Goal: Information Seeking & Learning: Compare options

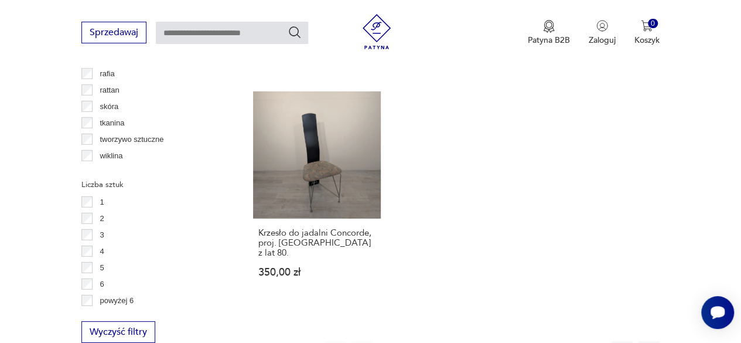
scroll to position [1658, 0]
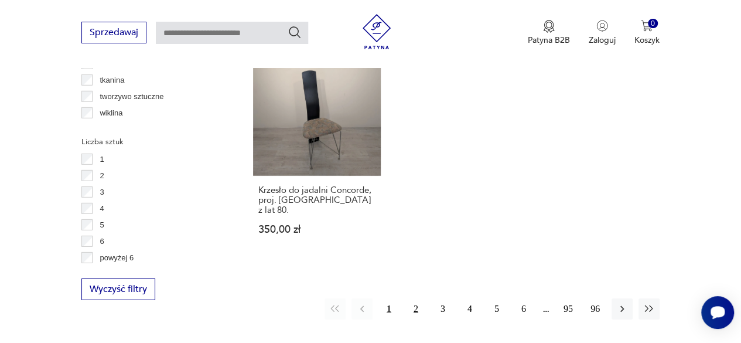
click at [416, 298] on button "2" at bounding box center [415, 308] width 21 height 21
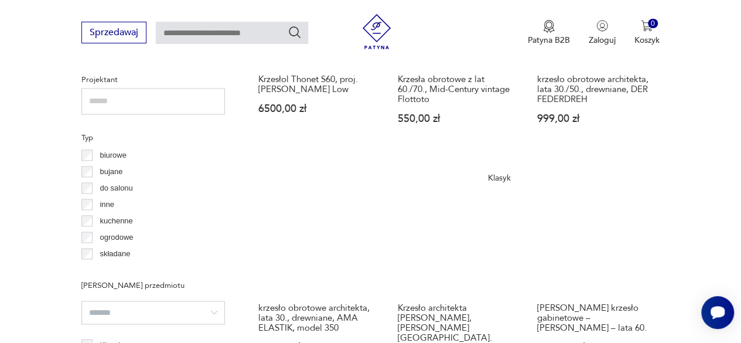
scroll to position [896, 0]
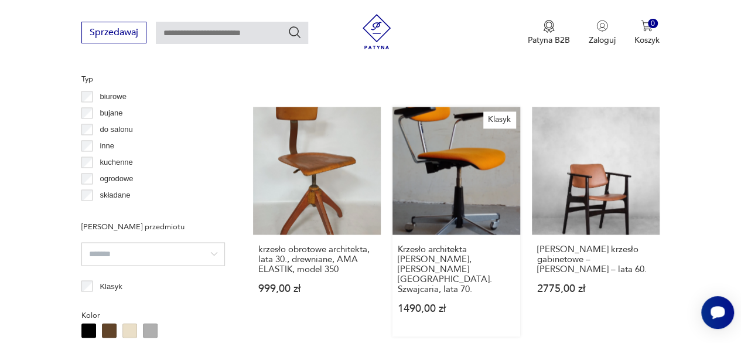
click at [461, 163] on link "Klasyk Krzesło architekta [PERSON_NAME], [PERSON_NAME][GEOGRAPHIC_DATA]. Szwajc…" at bounding box center [457, 221] width 128 height 229
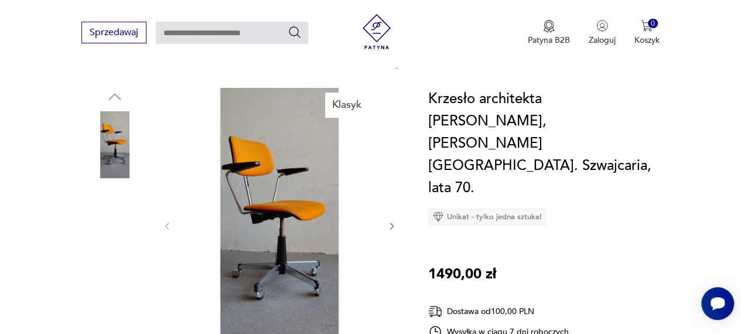
scroll to position [234, 0]
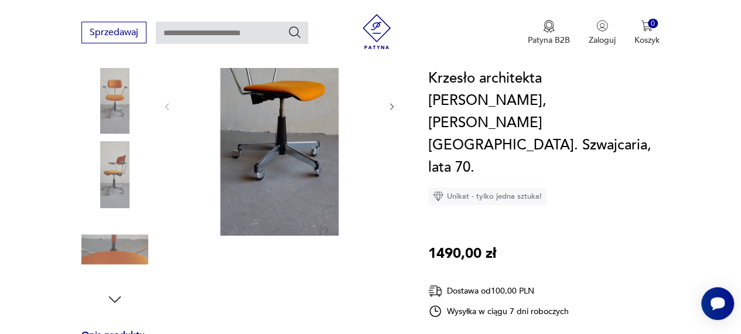
click at [114, 291] on icon "button" at bounding box center [115, 300] width 18 height 18
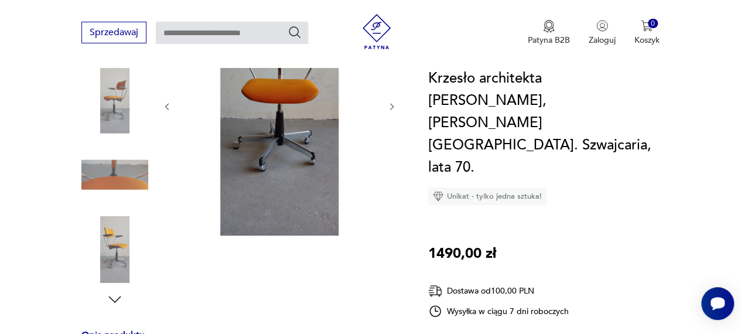
click at [114, 291] on icon "button" at bounding box center [115, 300] width 18 height 18
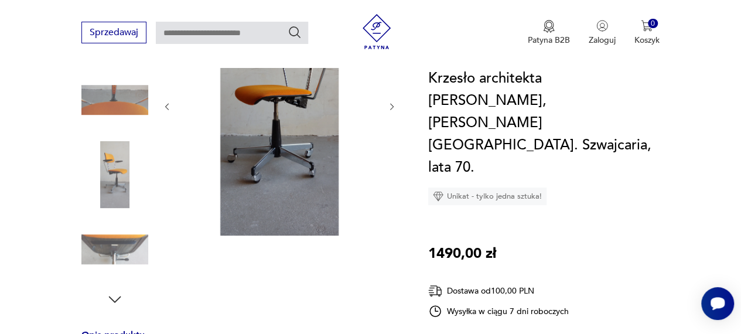
click at [114, 291] on icon "button" at bounding box center [115, 300] width 18 height 18
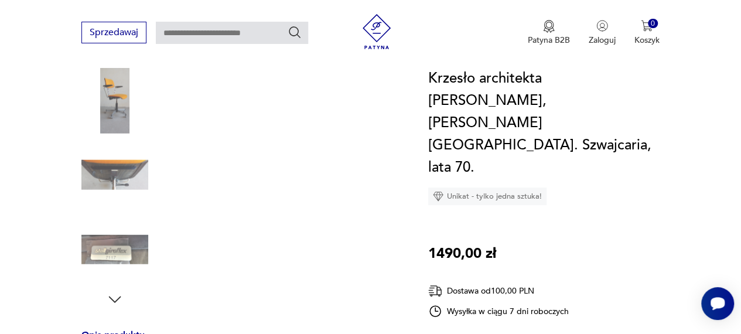
scroll to position [213, 0]
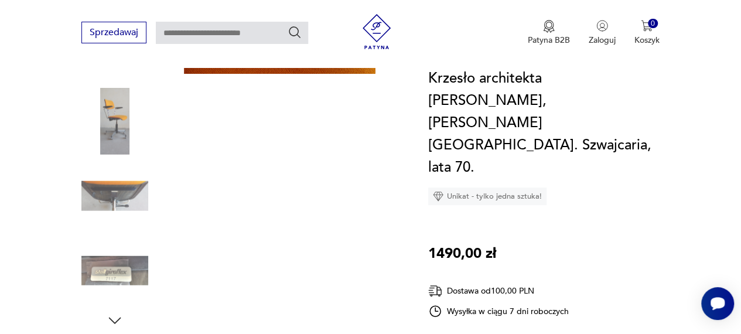
click at [114, 287] on img at bounding box center [114, 270] width 67 height 67
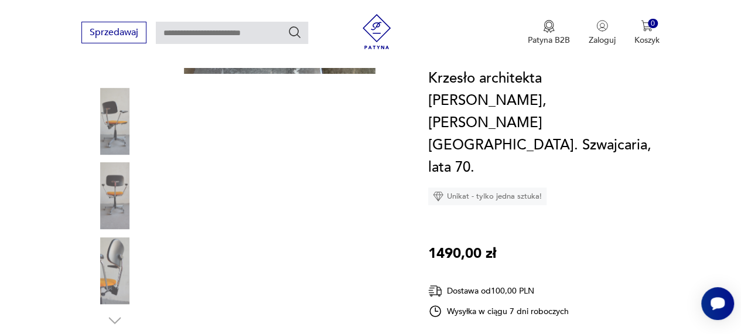
click at [114, 287] on div at bounding box center [114, 159] width 67 height 293
click at [114, 287] on img at bounding box center [114, 270] width 67 height 67
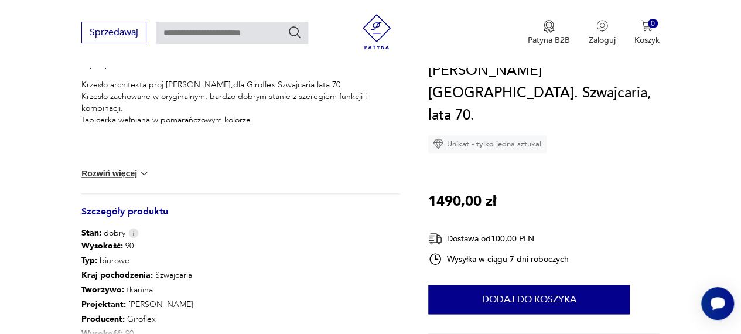
scroll to position [565, 0]
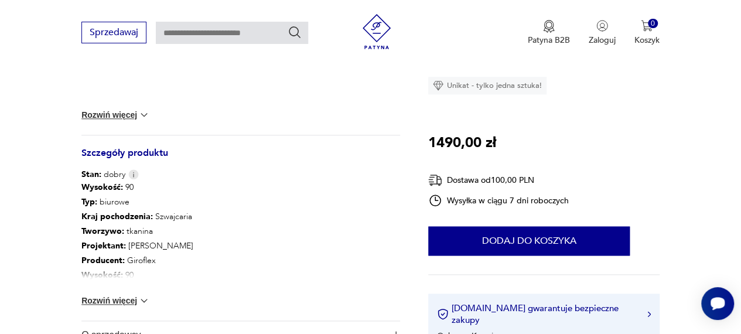
click at [125, 295] on button "Rozwiń więcej" at bounding box center [115, 301] width 68 height 12
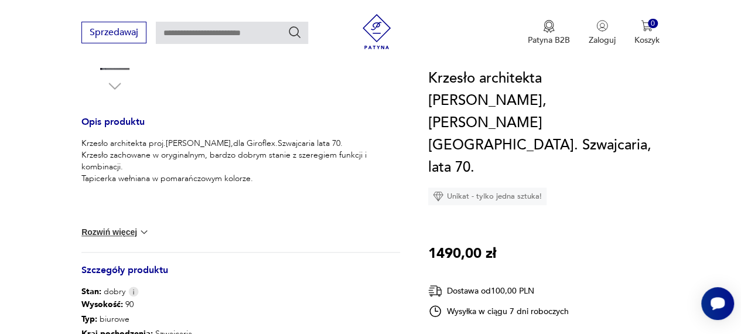
scroll to position [213, 0]
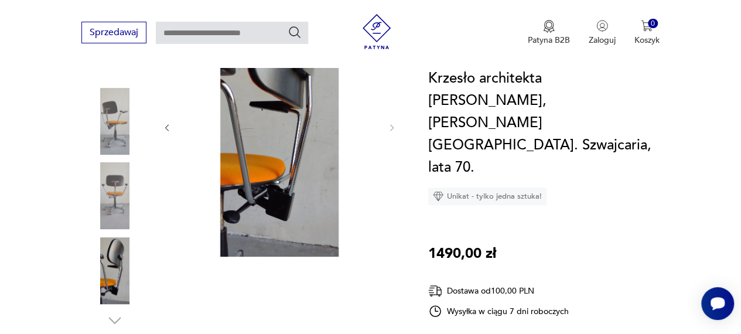
click at [115, 108] on img at bounding box center [114, 121] width 67 height 67
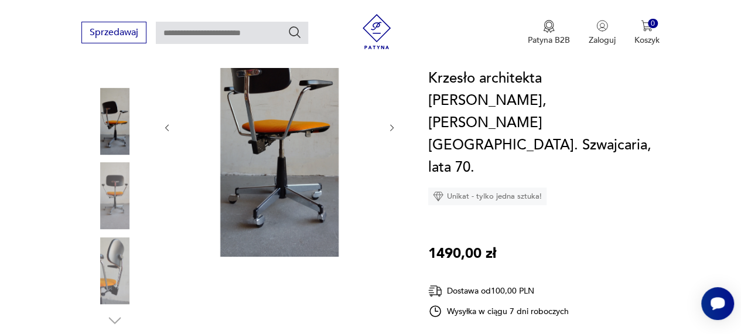
scroll to position [96, 0]
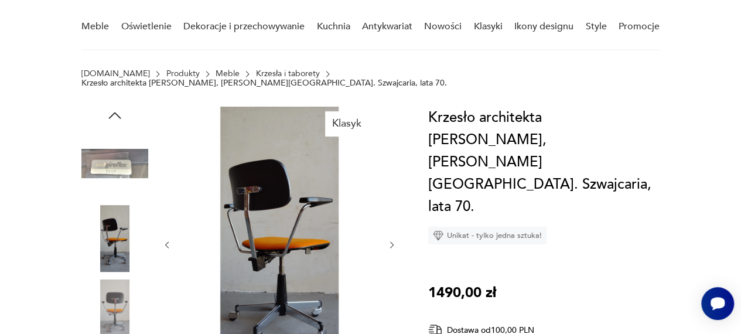
click at [116, 107] on icon "button" at bounding box center [115, 116] width 18 height 18
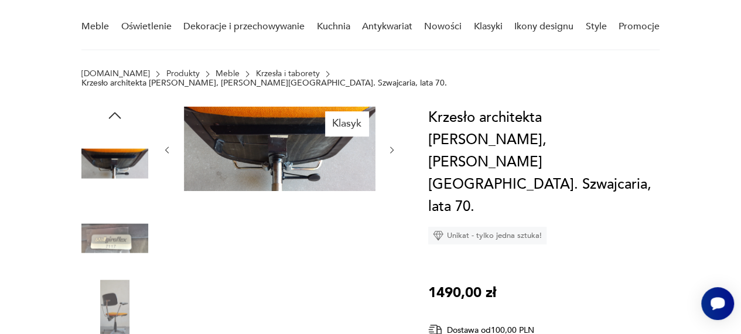
click at [116, 107] on icon "button" at bounding box center [115, 116] width 18 height 18
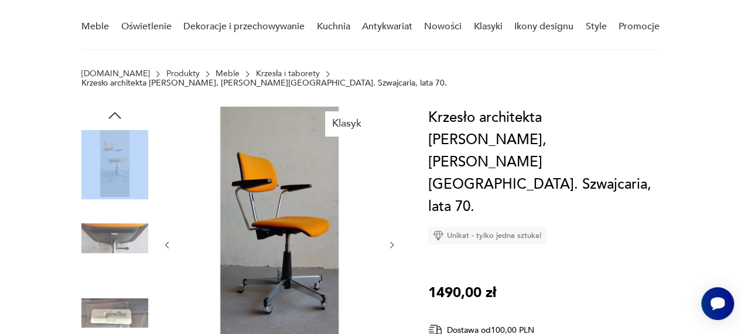
click at [123, 155] on img at bounding box center [114, 163] width 67 height 67
click at [109, 107] on icon "button" at bounding box center [115, 116] width 18 height 18
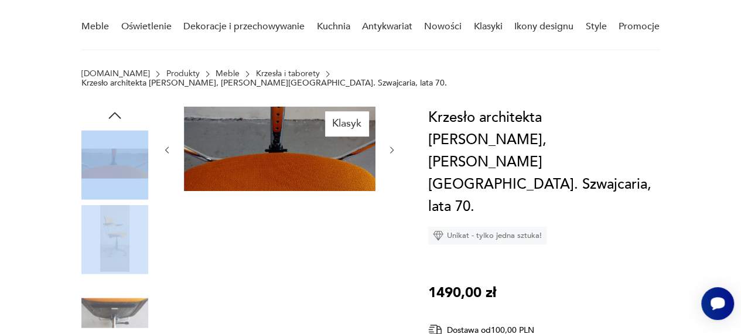
click at [114, 107] on icon "button" at bounding box center [115, 116] width 18 height 18
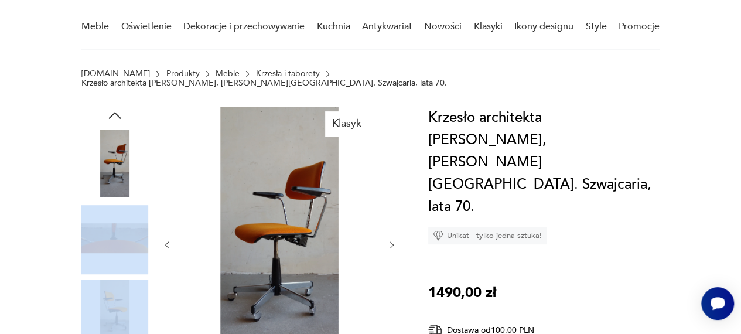
click at [114, 234] on img at bounding box center [114, 238] width 67 height 67
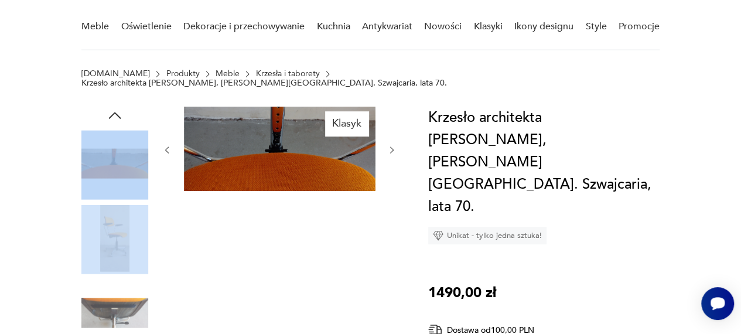
click at [101, 166] on img at bounding box center [114, 163] width 67 height 67
click at [260, 142] on img at bounding box center [280, 149] width 192 height 84
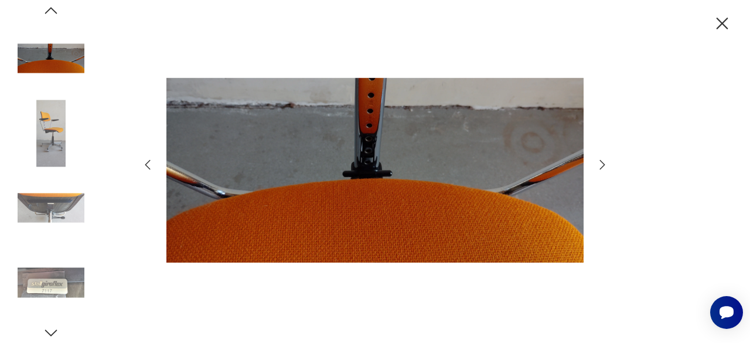
click at [53, 117] on img at bounding box center [51, 133] width 67 height 67
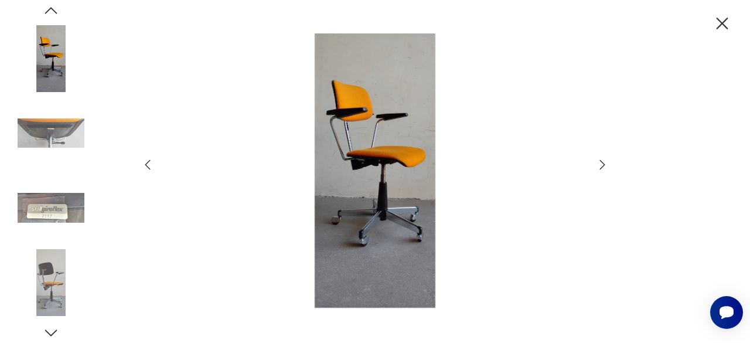
click at [50, 13] on icon "button" at bounding box center [51, 11] width 18 height 18
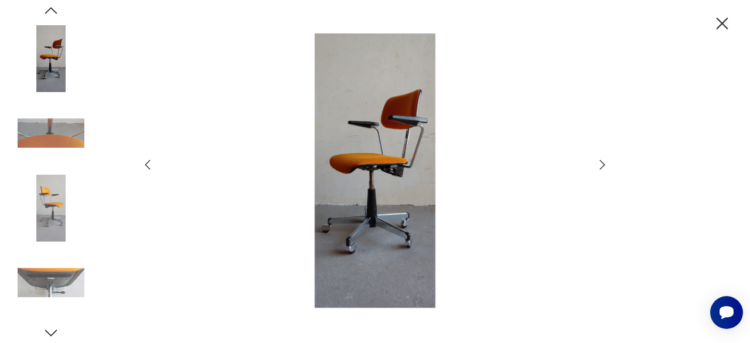
click at [50, 11] on icon "button" at bounding box center [51, 11] width 18 height 18
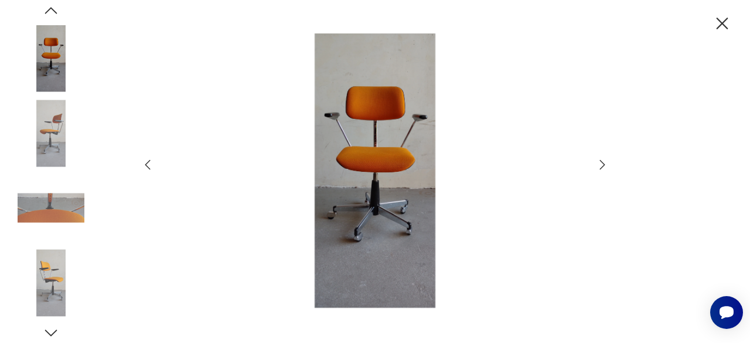
click at [50, 11] on icon "button" at bounding box center [51, 11] width 18 height 18
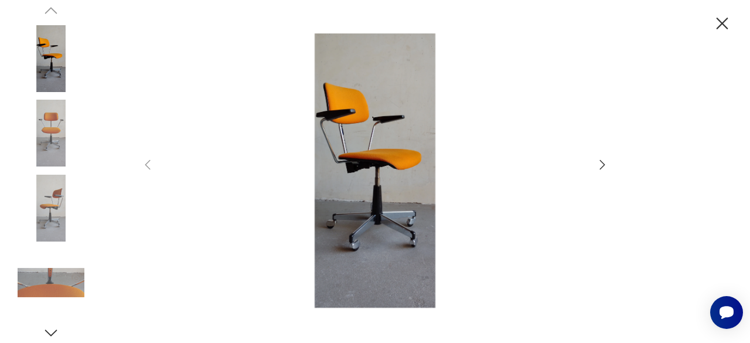
click at [54, 129] on img at bounding box center [51, 133] width 67 height 67
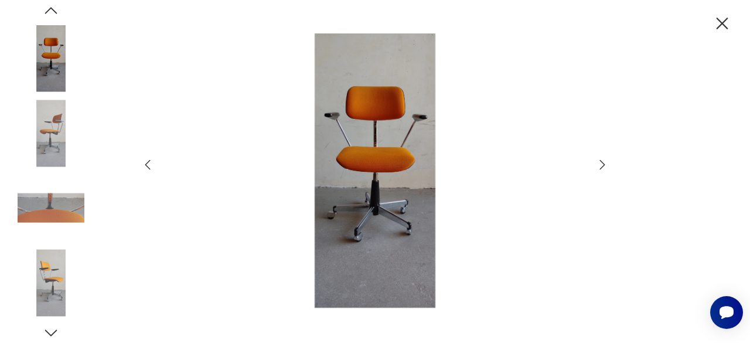
click at [721, 28] on icon "button" at bounding box center [722, 23] width 21 height 21
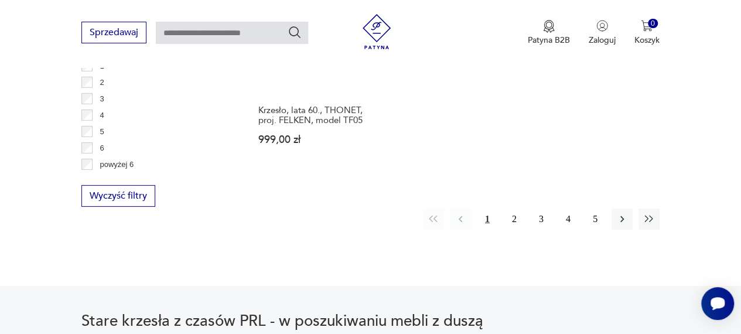
scroll to position [1766, 0]
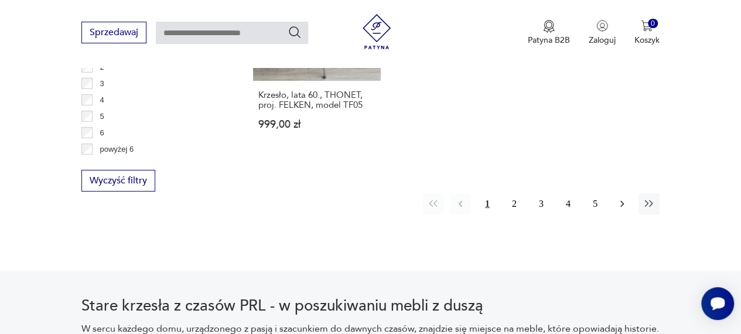
click at [619, 198] on icon "button" at bounding box center [622, 204] width 12 height 12
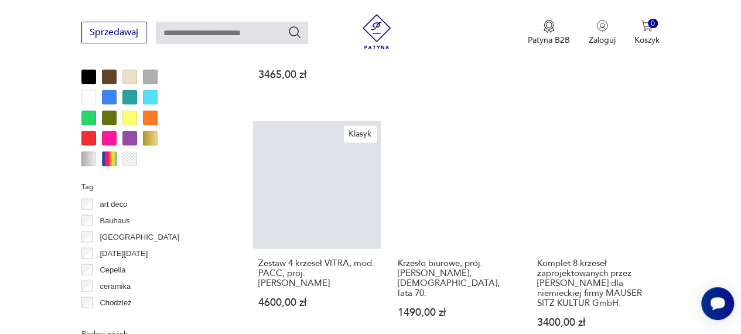
scroll to position [1131, 0]
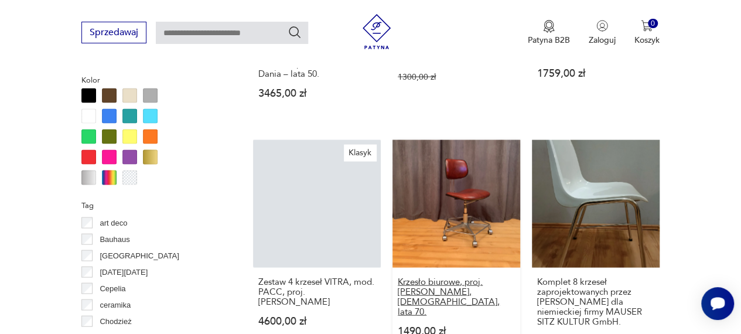
click at [457, 277] on h3 "Krzesło biurowe, proj. [PERSON_NAME], [DEMOGRAPHIC_DATA], lata 70." at bounding box center [456, 297] width 117 height 40
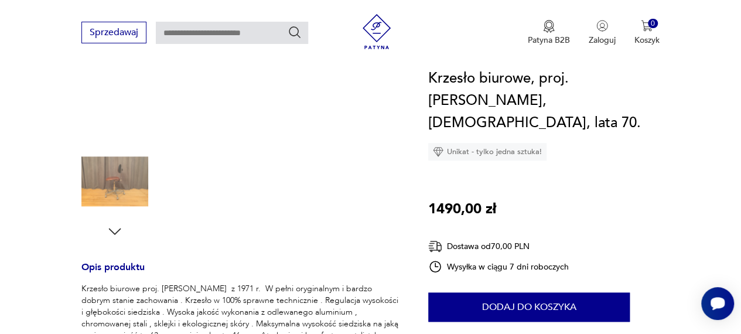
scroll to position [176, 0]
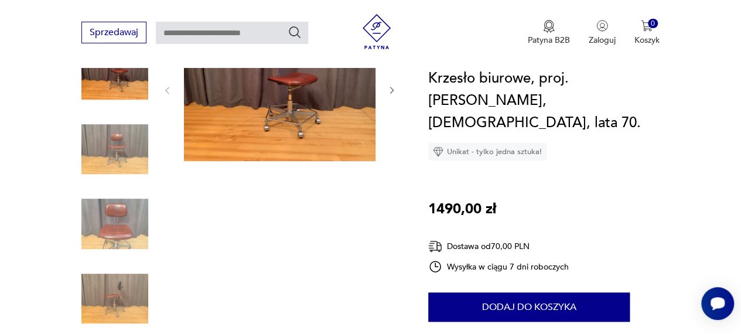
click at [122, 228] on img at bounding box center [114, 223] width 67 height 67
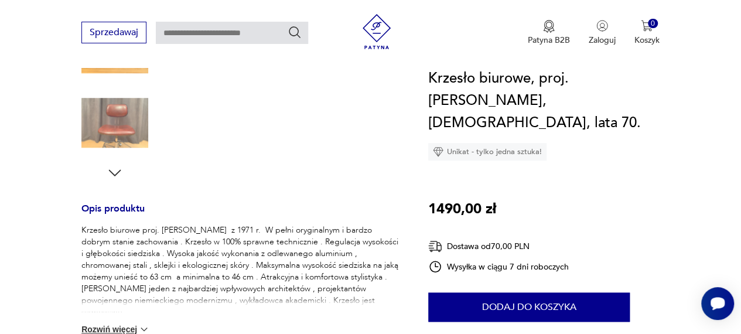
scroll to position [410, 0]
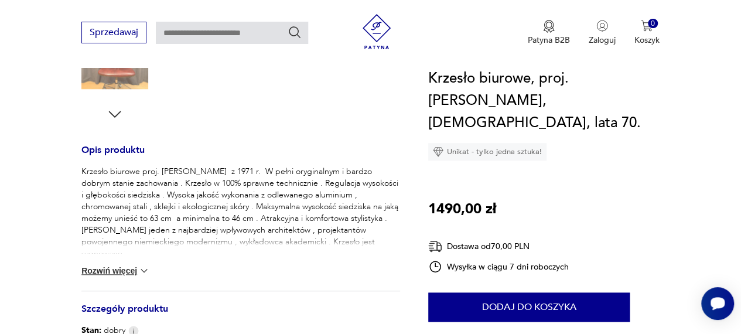
click at [118, 268] on button "Rozwiń więcej" at bounding box center [115, 271] width 68 height 12
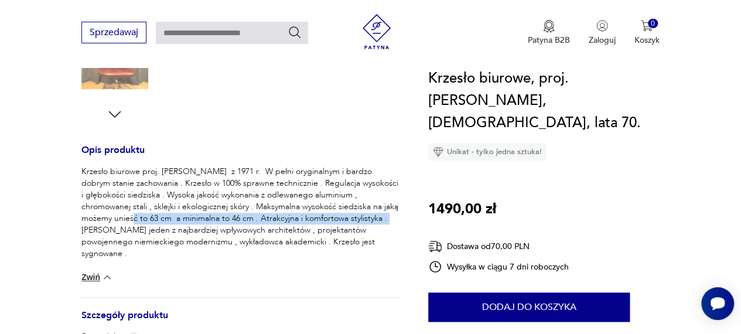
drag, startPoint x: 132, startPoint y: 219, endPoint x: 406, endPoint y: 219, distance: 273.6
click at [406, 219] on section "Opis produktu Krzesło biurowe proj. [PERSON_NAME] z 1971 r. W pełni oryginalnym…" at bounding box center [370, 176] width 741 height 786
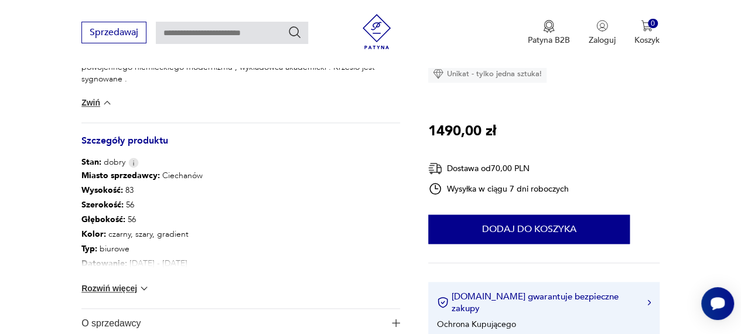
scroll to position [586, 0]
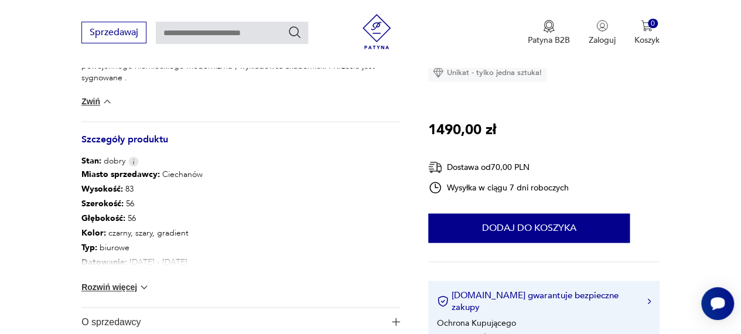
click at [114, 288] on button "Rozwiń więcej" at bounding box center [115, 287] width 68 height 12
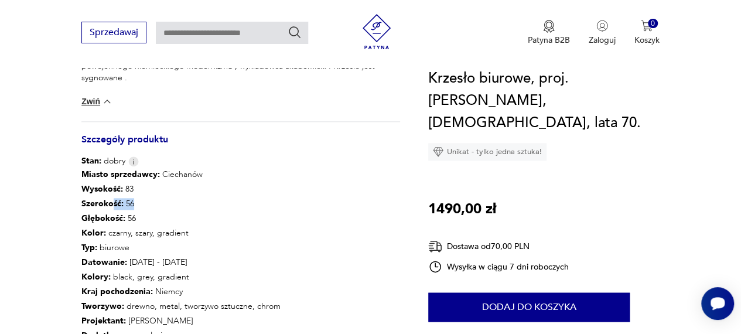
drag, startPoint x: 110, startPoint y: 202, endPoint x: 150, endPoint y: 199, distance: 39.9
click at [150, 199] on p "Szerokość : 56" at bounding box center [185, 203] width 208 height 15
